Goal: Information Seeking & Learning: Learn about a topic

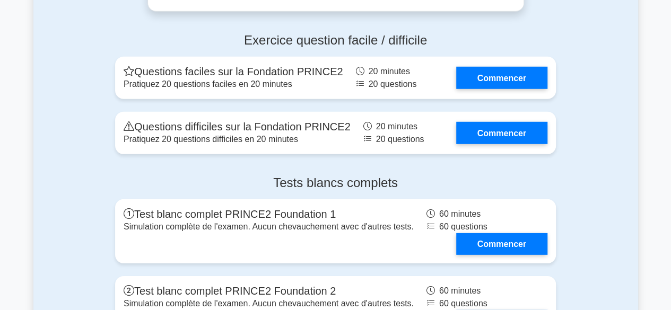
scroll to position [1539, 0]
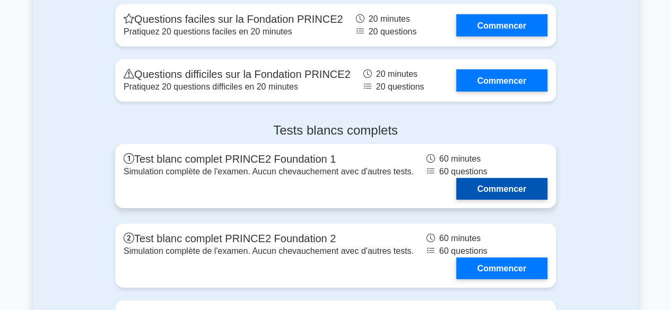
click at [515, 179] on link "Commencer" at bounding box center [501, 189] width 91 height 22
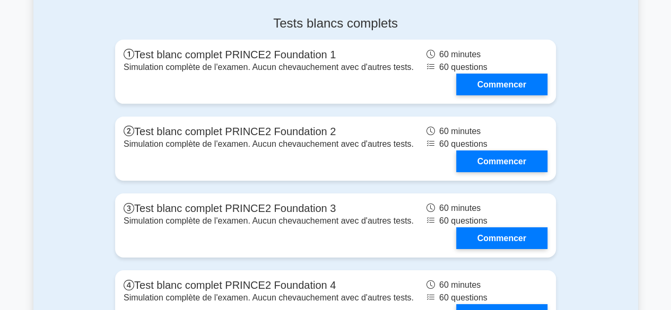
scroll to position [1648, 0]
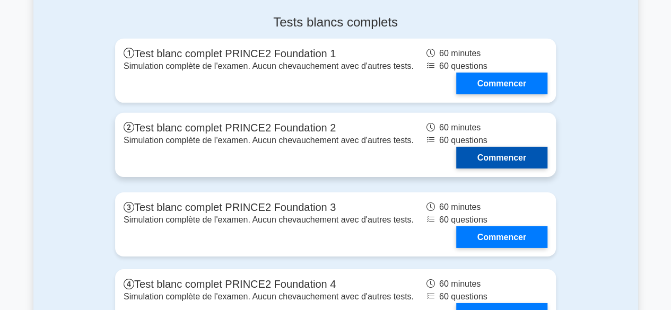
click at [466, 150] on link "Commencer" at bounding box center [501, 158] width 91 height 22
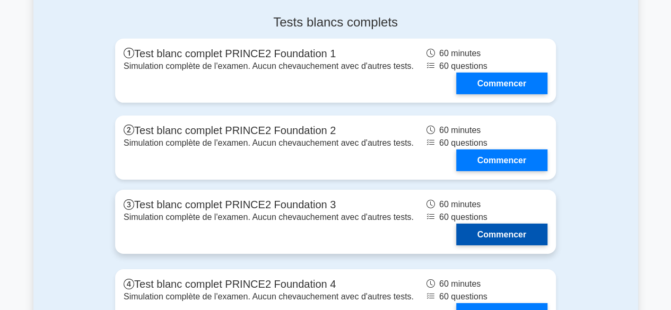
click at [503, 232] on link "Commencer" at bounding box center [501, 235] width 91 height 22
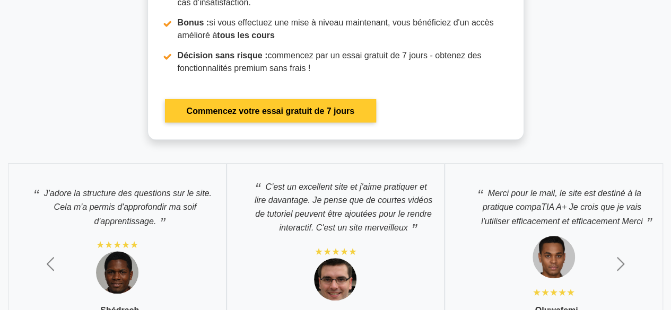
scroll to position [2444, 0]
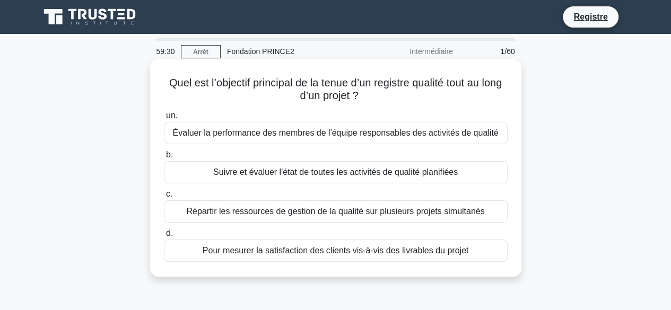
click at [418, 132] on font "Évaluer la performance des membres de l'équipe responsables des activités de qu…" at bounding box center [335, 132] width 326 height 9
click at [164, 119] on input "un. Évaluer la performance des membres de l'équipe responsables des activités d…" at bounding box center [164, 115] width 0 height 7
